Goal: Information Seeking & Learning: Learn about a topic

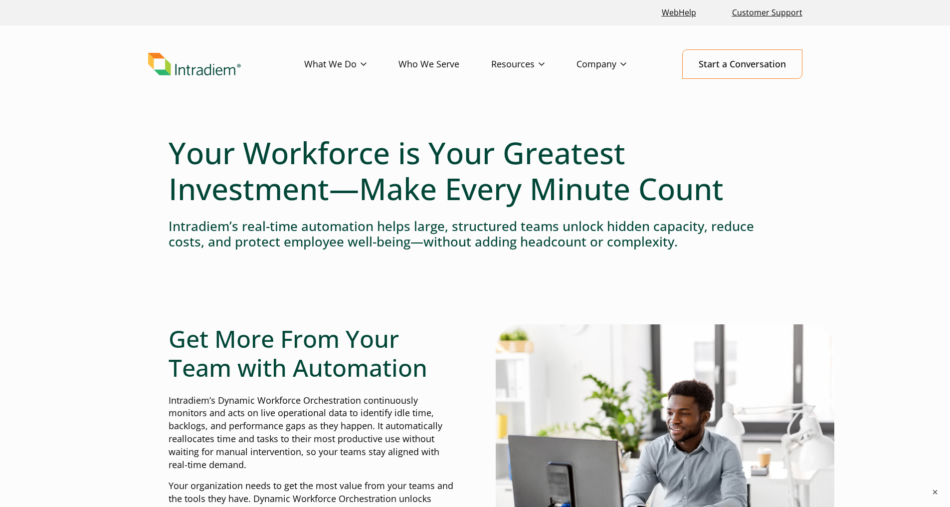
click at [939, 492] on button "×" at bounding box center [935, 492] width 10 height 10
click at [0, 0] on link "Platform" at bounding box center [0, 0] width 0 height 0
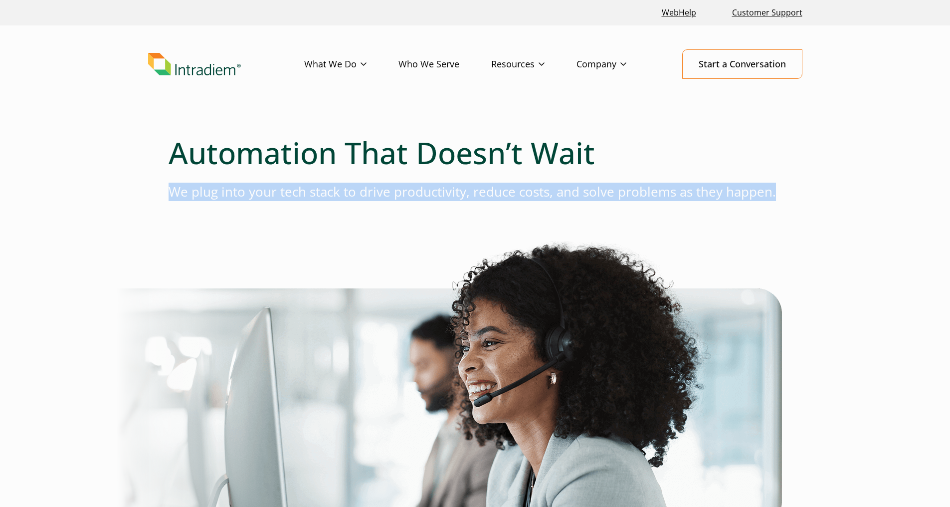
drag, startPoint x: 259, startPoint y: 196, endPoint x: 772, endPoint y: 199, distance: 512.9
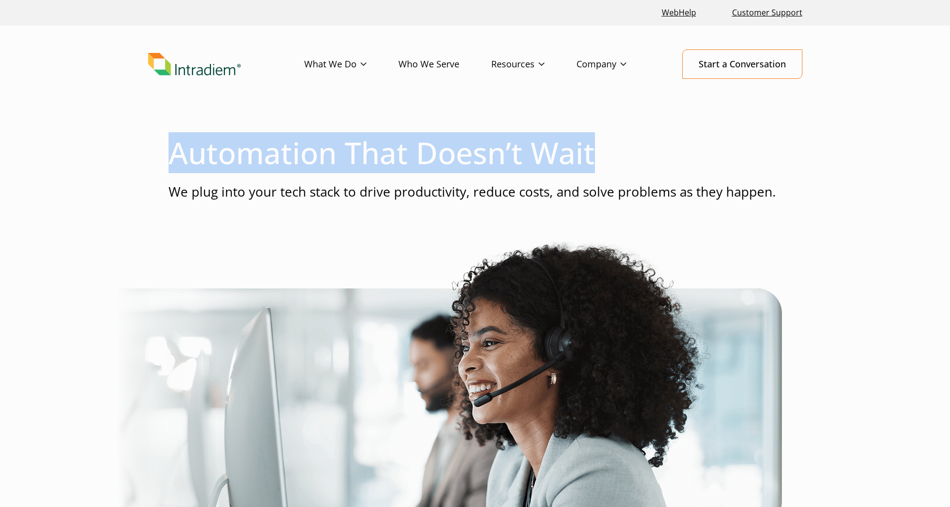
drag, startPoint x: 159, startPoint y: 159, endPoint x: 652, endPoint y: 160, distance: 492.9
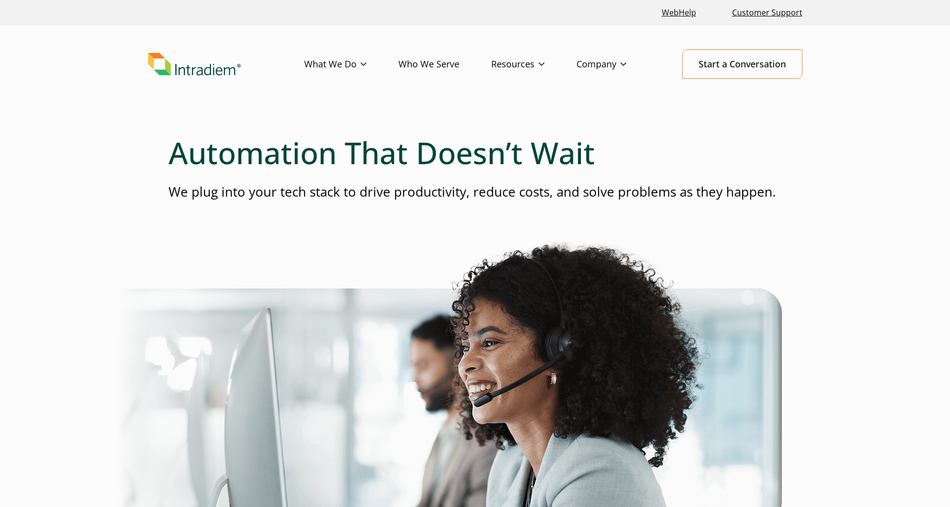
click at [381, 211] on div at bounding box center [476, 225] width 614 height 32
